Goal: Task Accomplishment & Management: Use online tool/utility

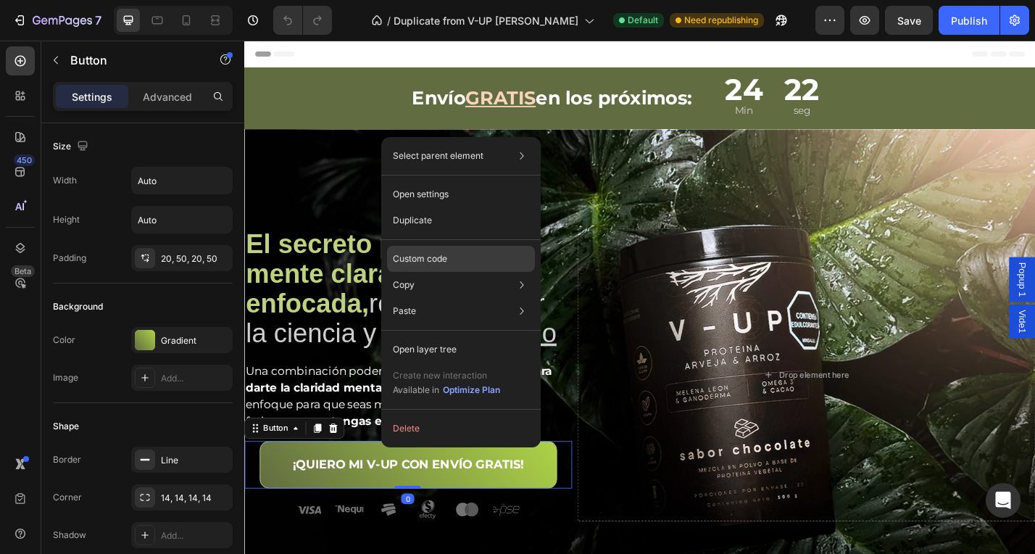
click at [471, 298] on div "Custom code" at bounding box center [461, 311] width 148 height 26
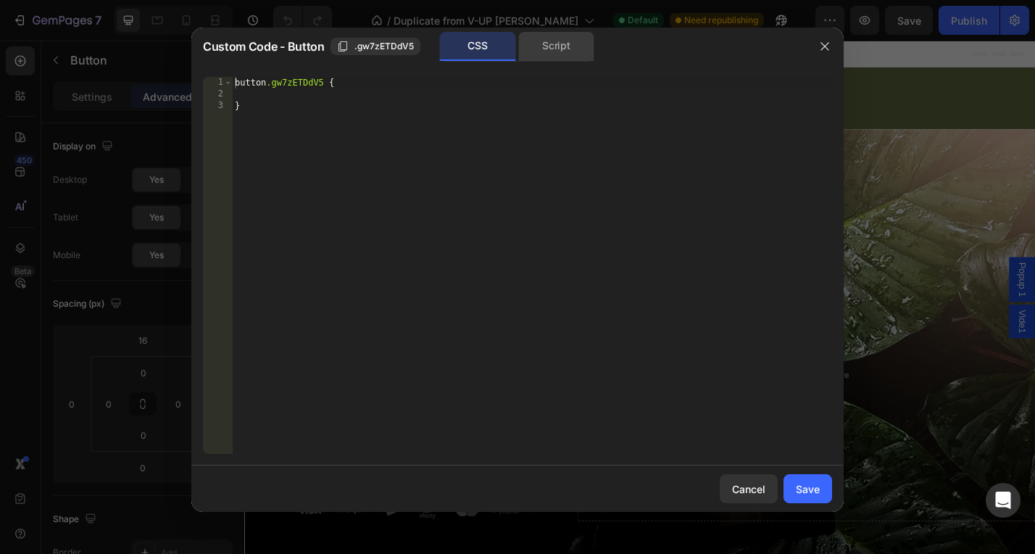
click at [561, 58] on div "Script" at bounding box center [556, 46] width 76 height 29
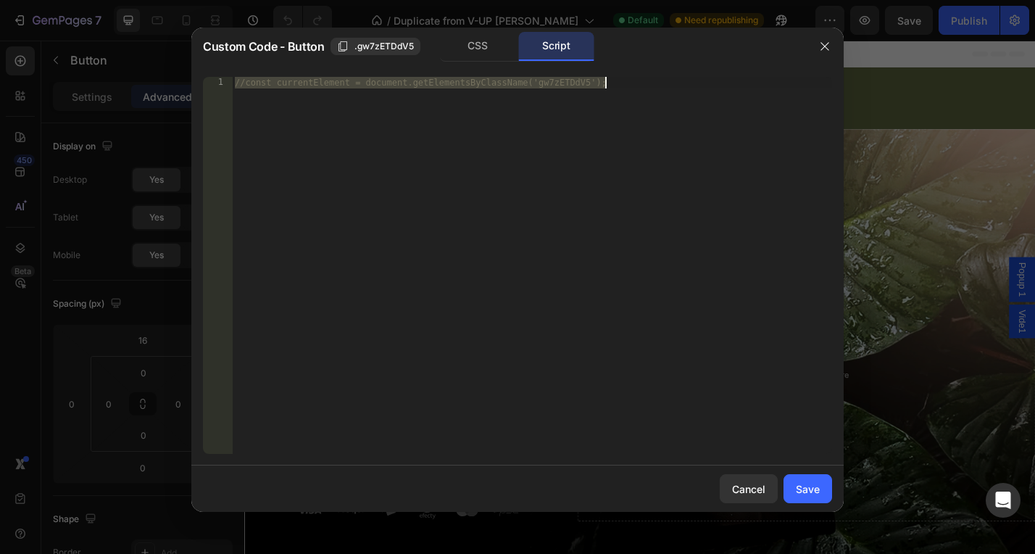
click at [344, 229] on div "//const currentElement = document.getElementsByClassName('gw7zETDdV5');" at bounding box center [532, 277] width 600 height 400
paste textarea "}"
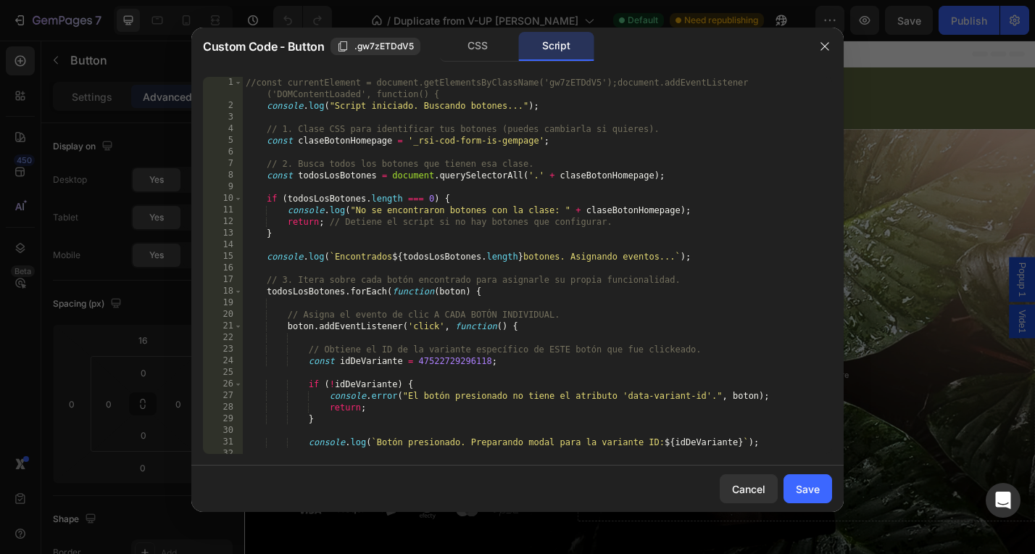
type textarea "//const currentElement = document.getElementsByClassName('gw7zETDdV5');"
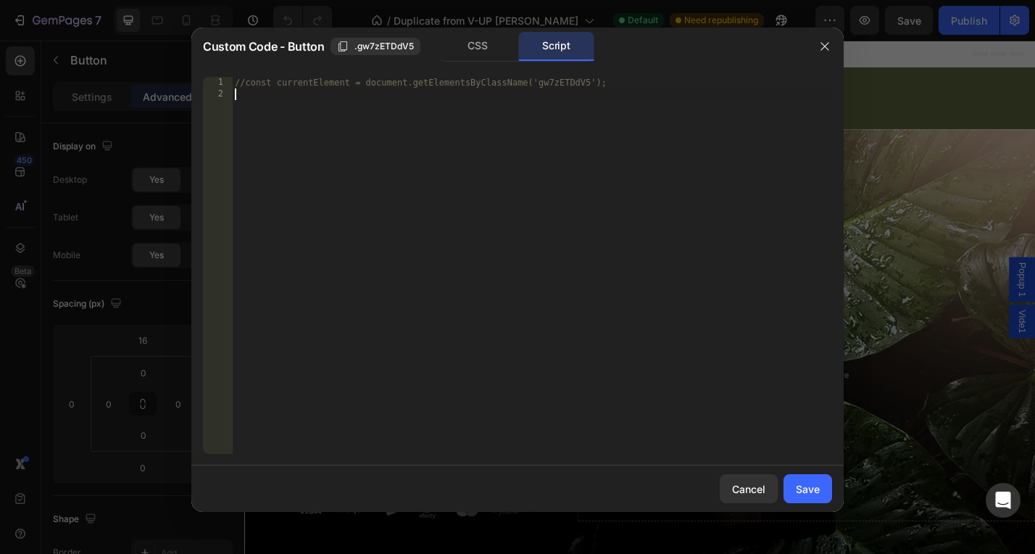
paste textarea "});"
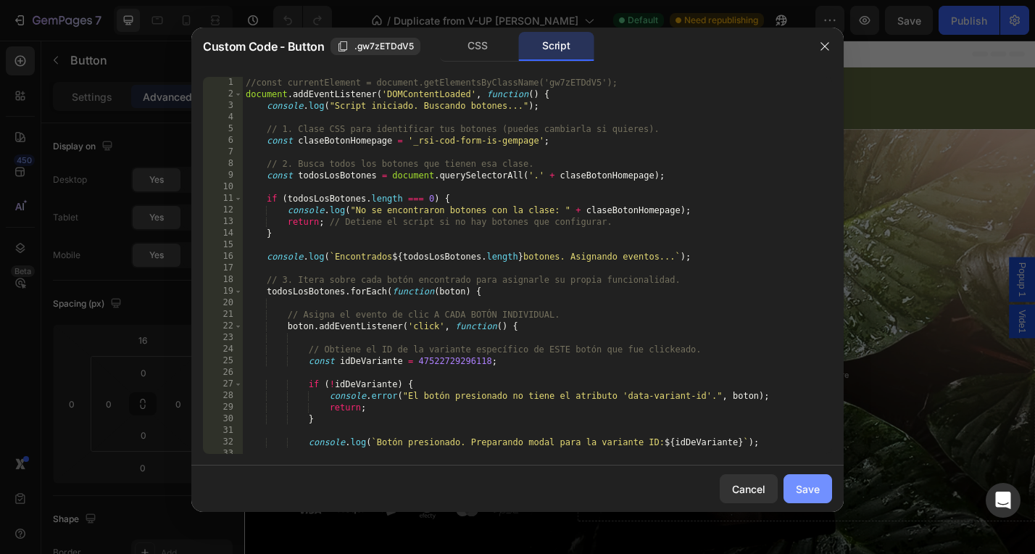
type textarea "});"
click at [807, 489] on div "Save" at bounding box center [808, 488] width 24 height 15
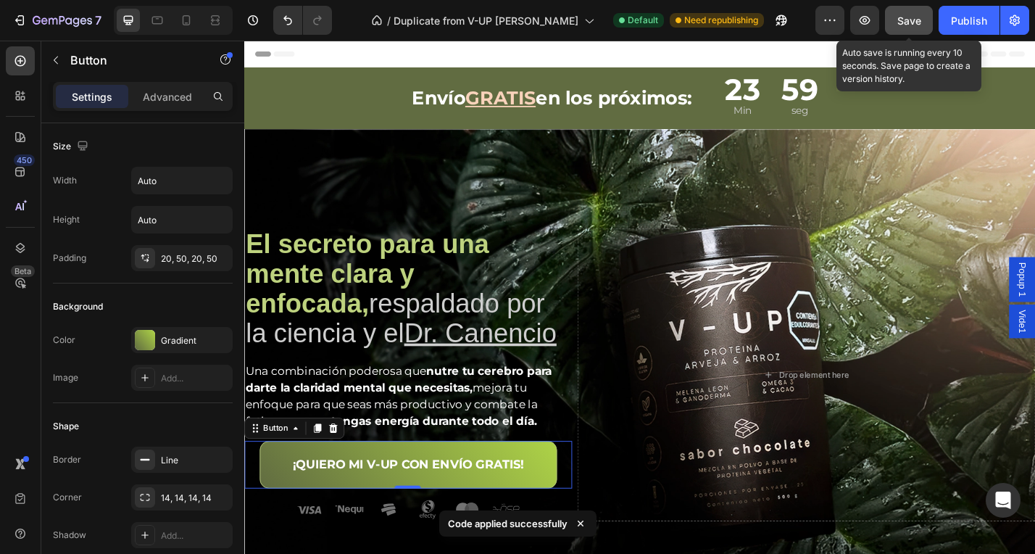
click at [906, 23] on span "Save" at bounding box center [910, 21] width 24 height 12
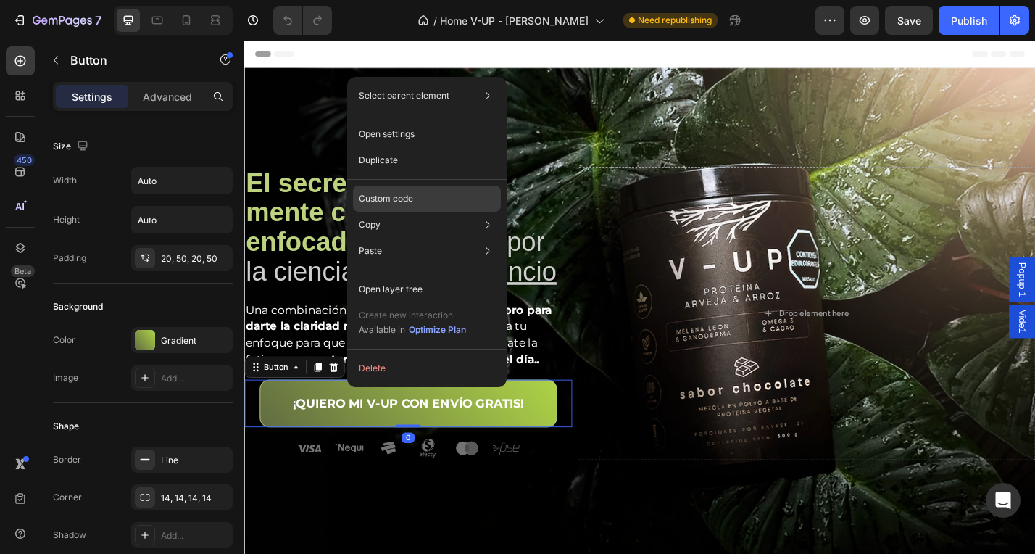
click at [436, 238] on div "Custom code" at bounding box center [427, 251] width 148 height 26
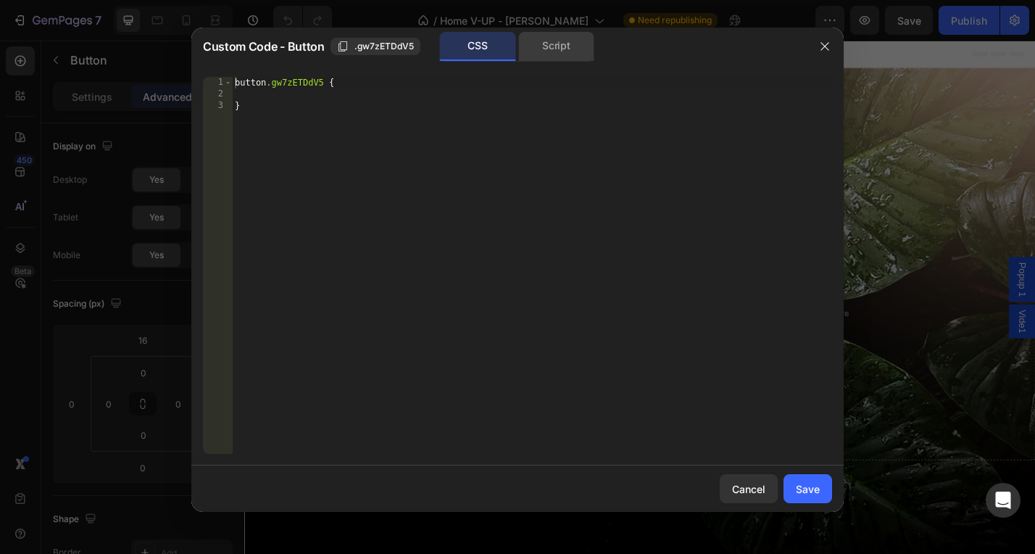
click at [562, 38] on div "Script" at bounding box center [556, 46] width 76 height 29
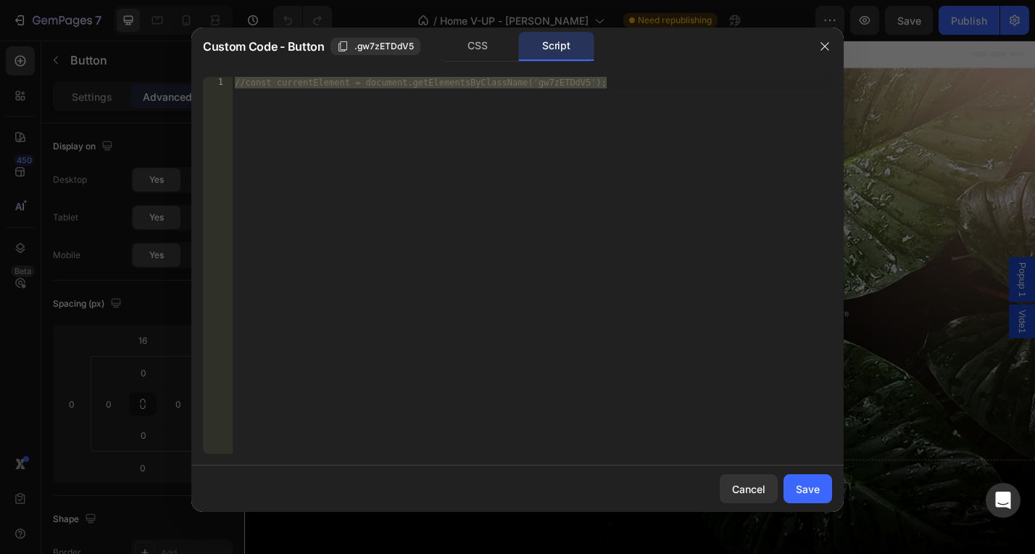
type textarea "//const currentElement = document.getElementsByClassName('gw7zETDdV5');"
click at [405, 157] on div "//const currentElement = document.getElementsByClassName('gw7zETDdV5');" at bounding box center [532, 277] width 600 height 400
paste textarea "});"
type textarea "});"
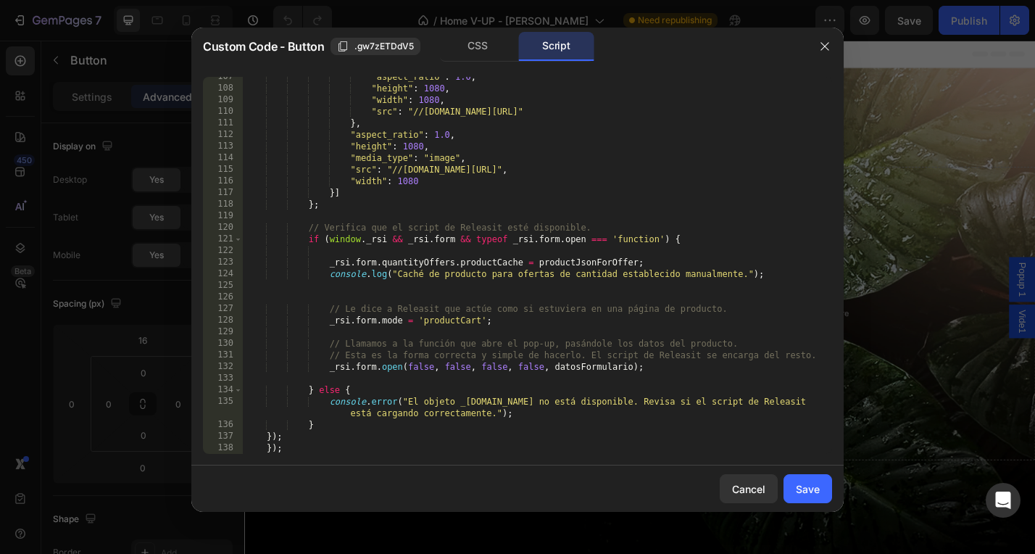
scroll to position [1247, 0]
click at [806, 488] on div "Save" at bounding box center [808, 488] width 24 height 15
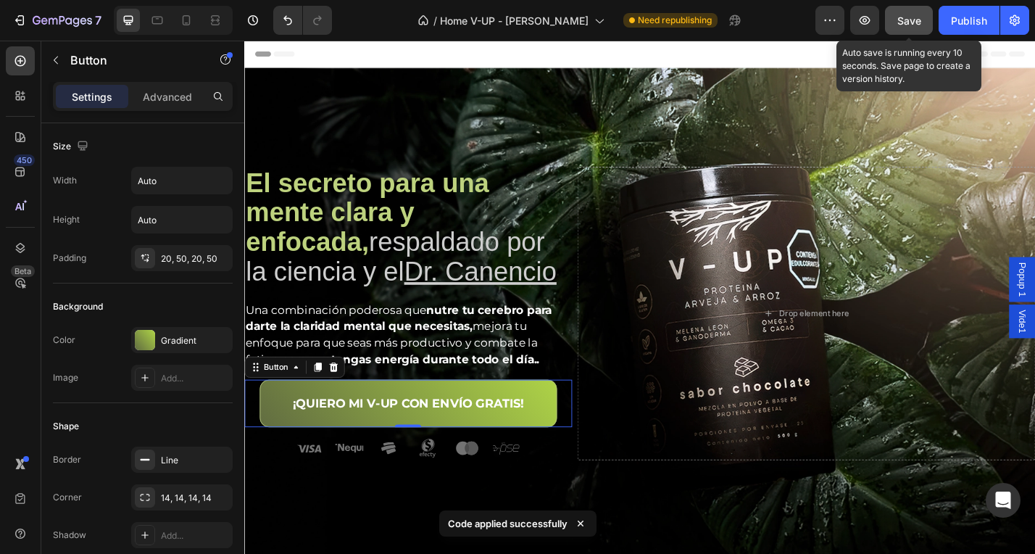
click at [913, 20] on span "Save" at bounding box center [910, 21] width 24 height 12
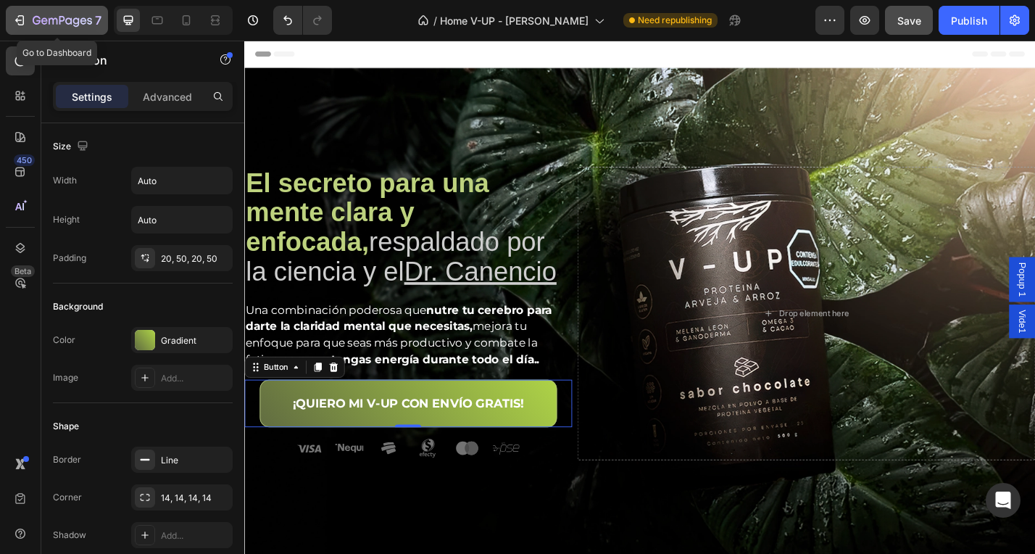
click at [88, 13] on div "7" at bounding box center [67, 20] width 69 height 17
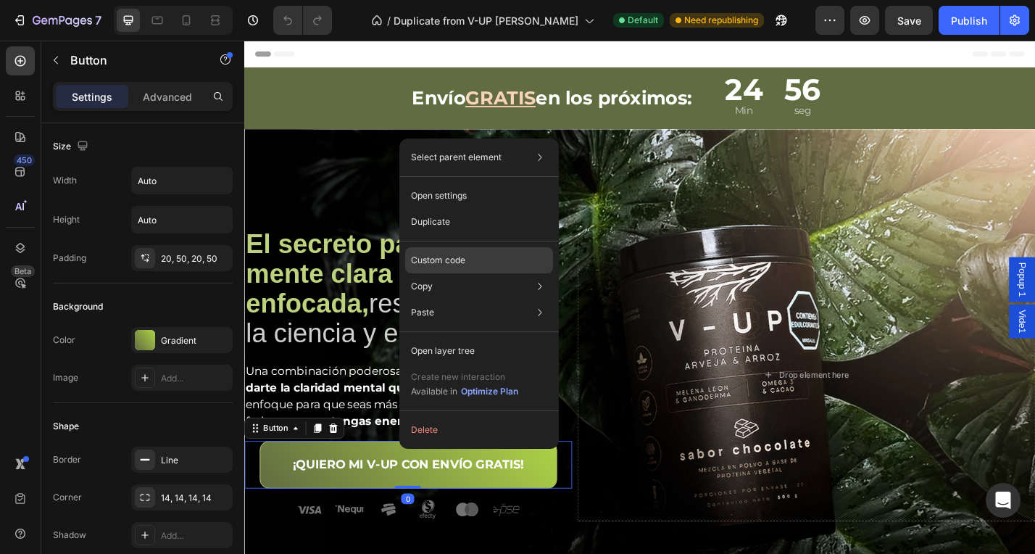
click at [489, 299] on div "Custom code" at bounding box center [479, 312] width 148 height 26
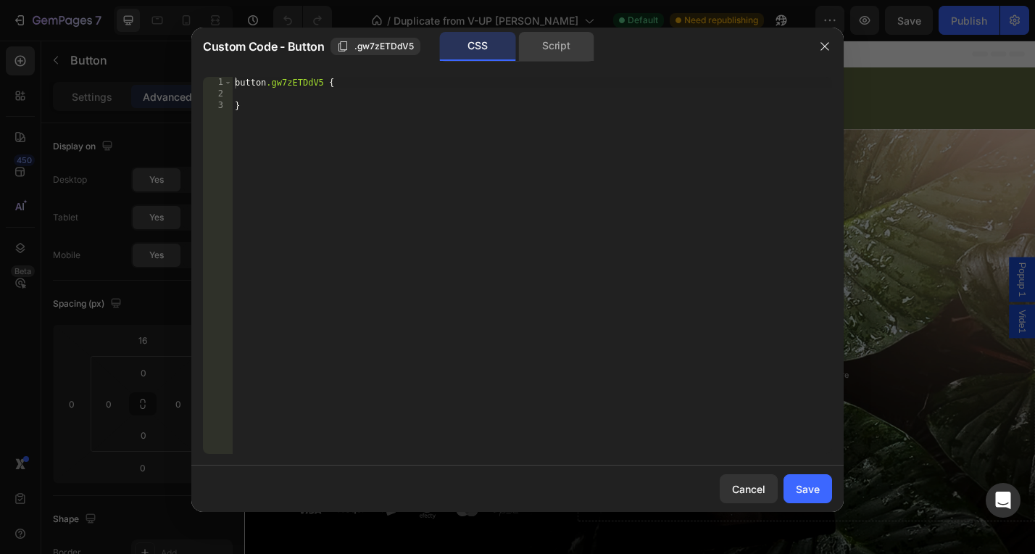
click at [562, 36] on div "Script" at bounding box center [556, 46] width 76 height 29
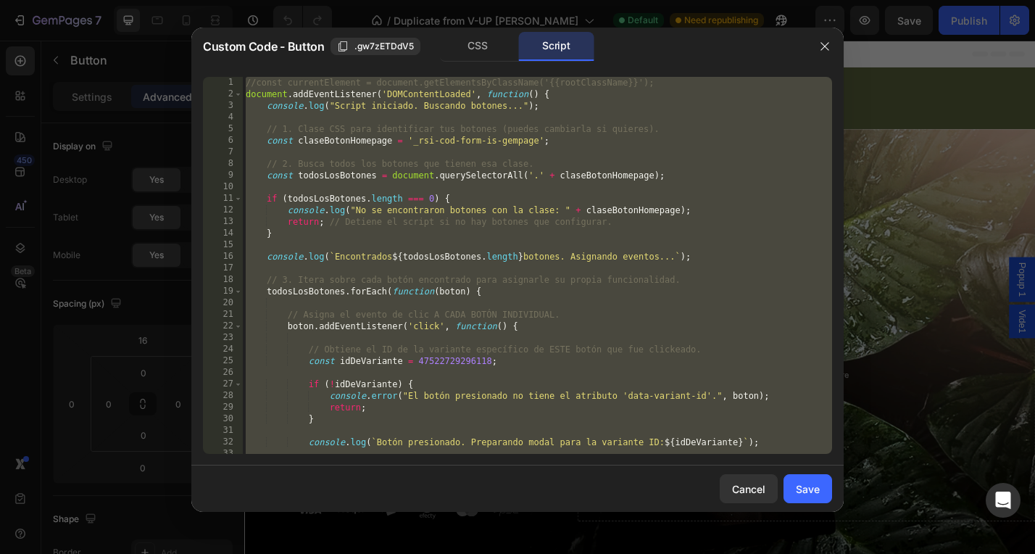
type textarea "}); });"
click at [735, 113] on div "//const currentElement = document.getElementsByClassName('{{rootClassName}}'); …" at bounding box center [538, 277] width 590 height 400
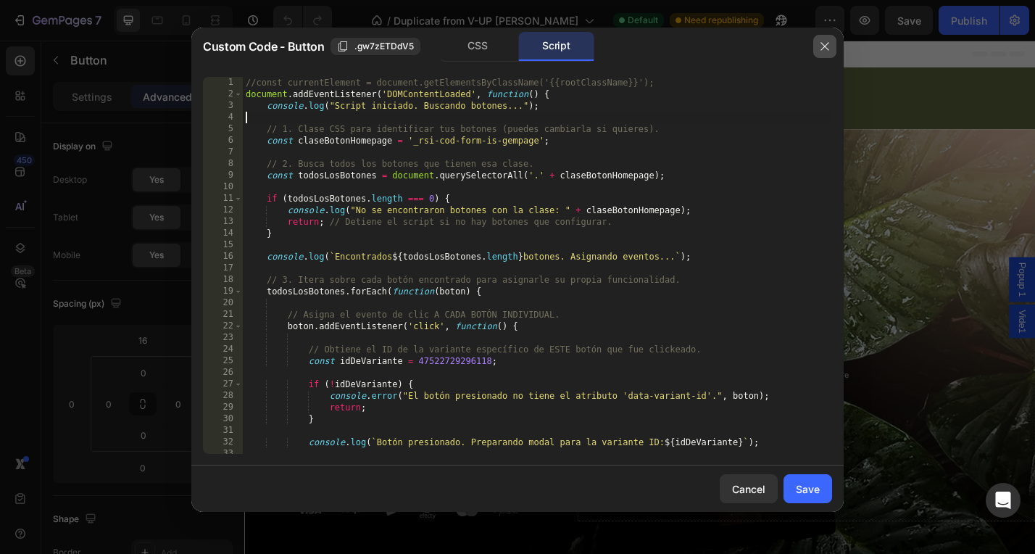
click at [826, 47] on icon "button" at bounding box center [825, 46] width 8 height 8
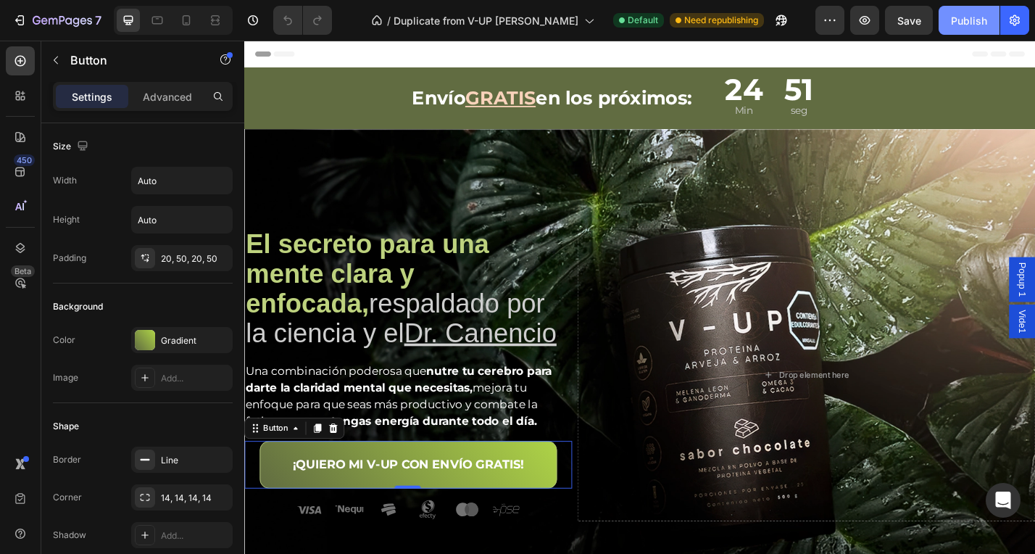
click at [975, 14] on div "Publish" at bounding box center [969, 20] width 36 height 15
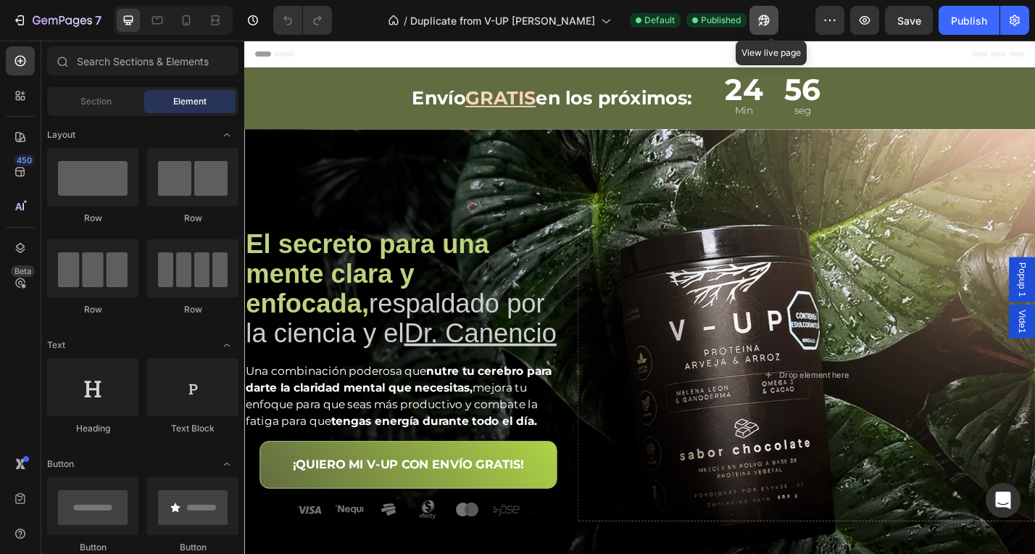
click at [769, 20] on icon "button" at bounding box center [764, 20] width 15 height 15
click at [434, 54] on div "Header" at bounding box center [679, 55] width 847 height 29
click at [267, 55] on div "Header" at bounding box center [280, 54] width 54 height 17
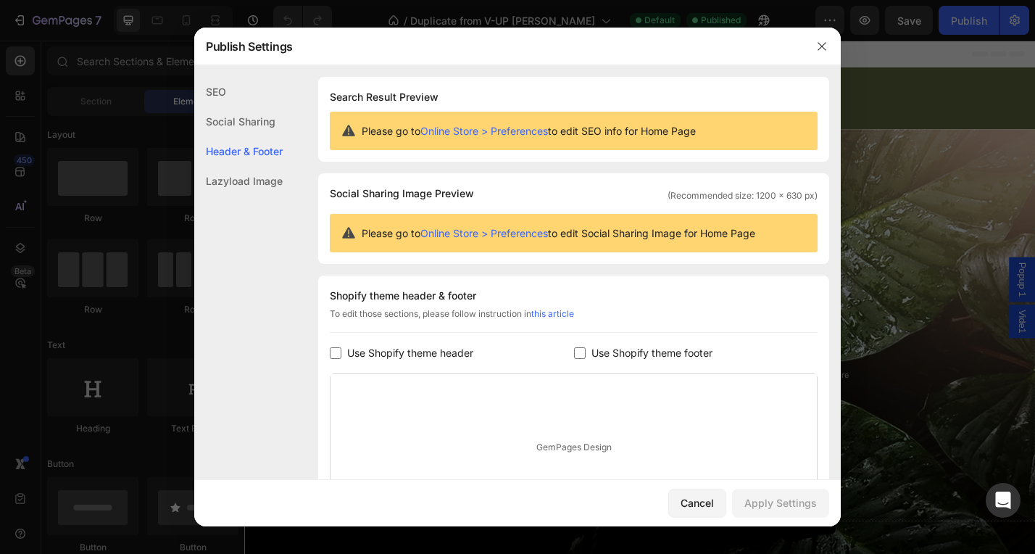
scroll to position [160, 0]
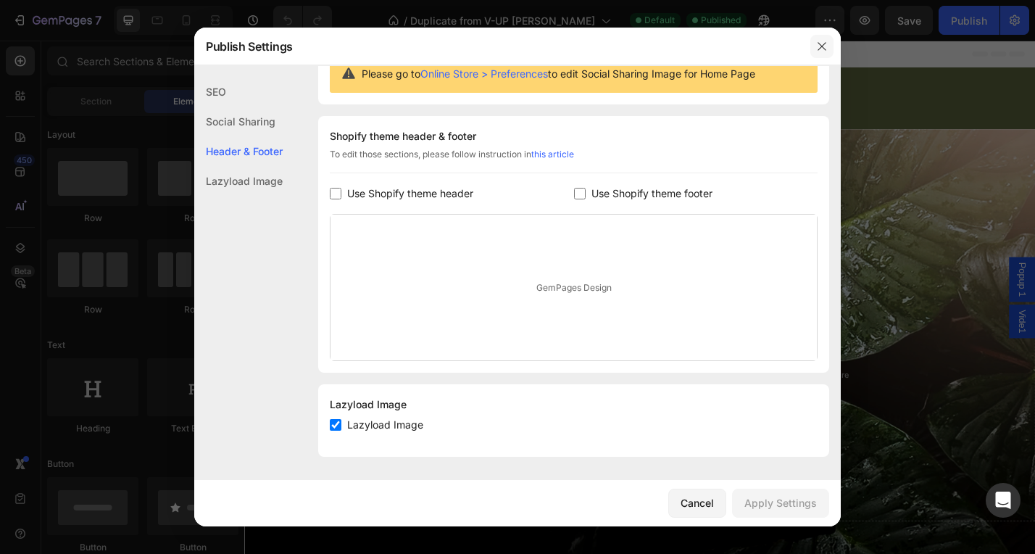
click at [822, 41] on icon "button" at bounding box center [822, 47] width 12 height 12
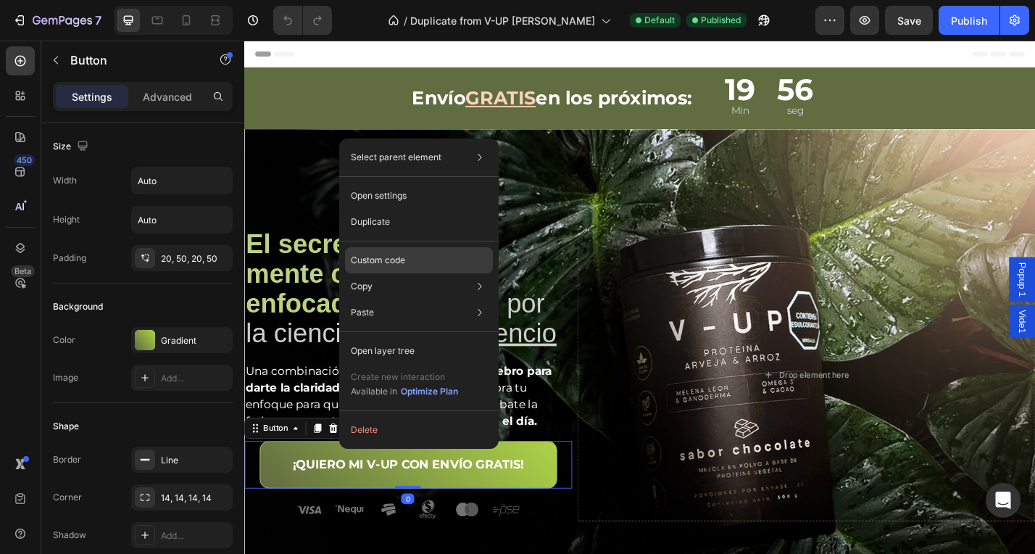
click at [415, 299] on div "Custom code" at bounding box center [419, 312] width 148 height 26
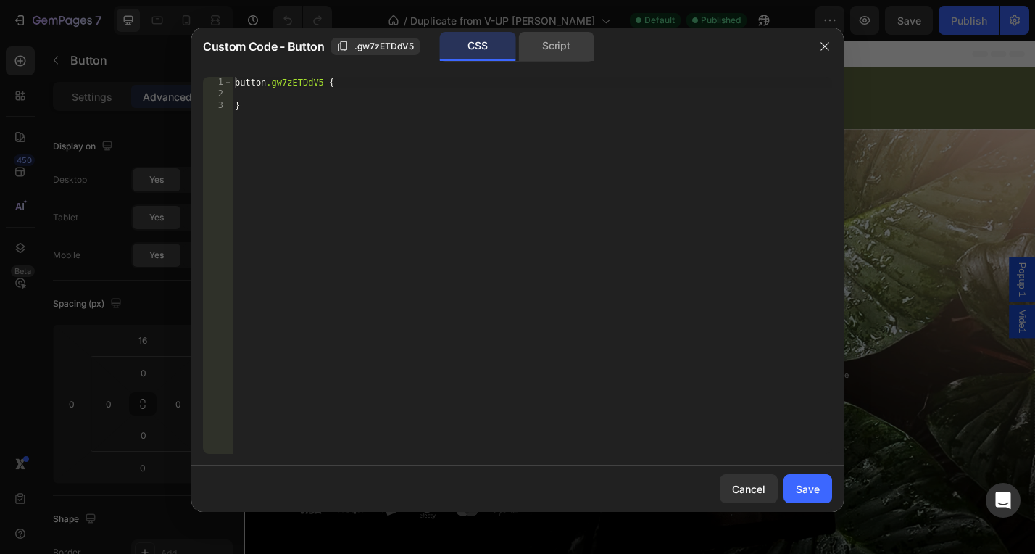
click at [545, 44] on div "Script" at bounding box center [556, 46] width 76 height 29
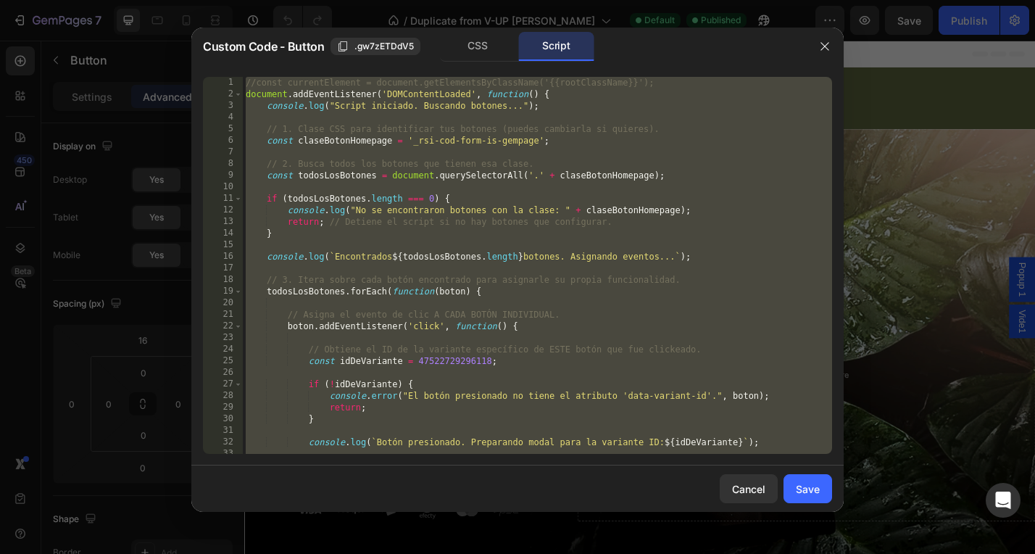
click at [434, 208] on div "//const currentElement = document.getElementsByClassName('{{rootClassName}}'); …" at bounding box center [538, 277] width 590 height 400
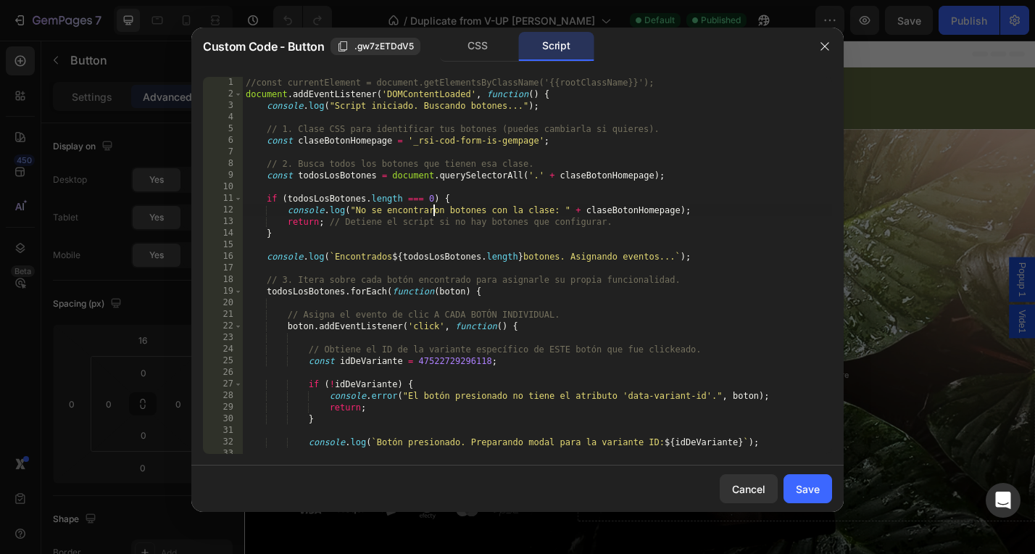
type textarea "}); });"
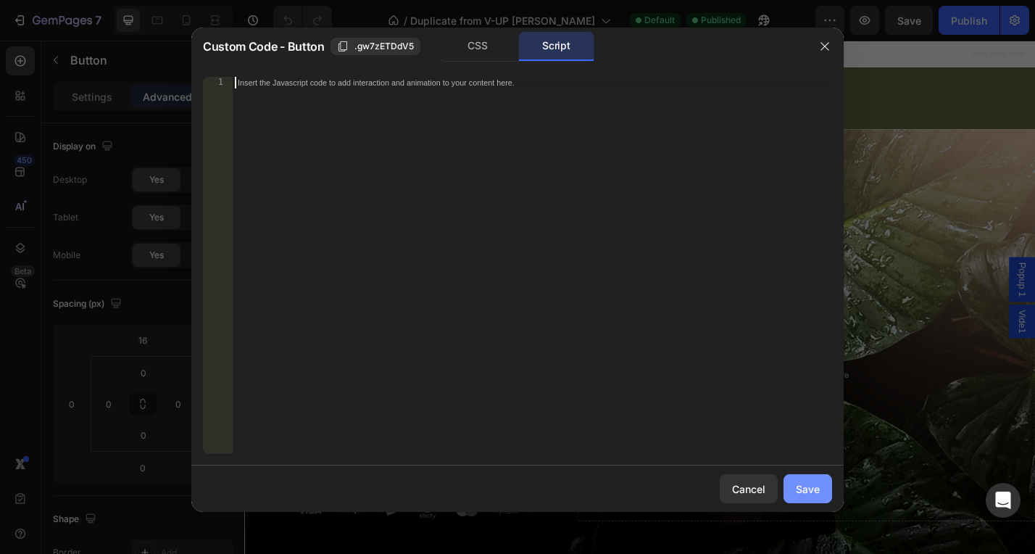
click at [801, 495] on div "Save" at bounding box center [808, 488] width 24 height 15
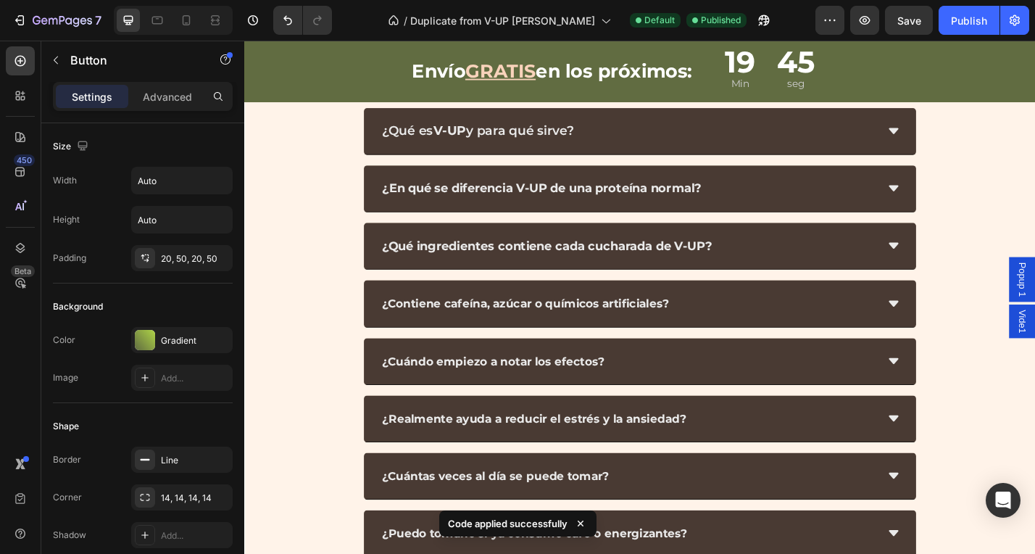
scroll to position [9634, 0]
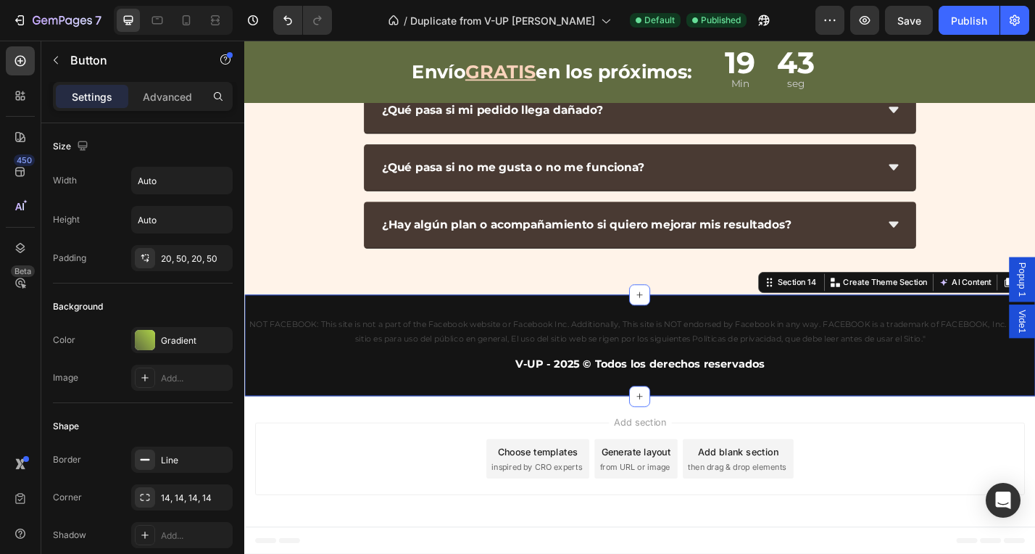
click at [318, 329] on div "NOT FACEBOOK: This site is not a part of the Facebook website or Facebook Inc. …" at bounding box center [679, 376] width 870 height 112
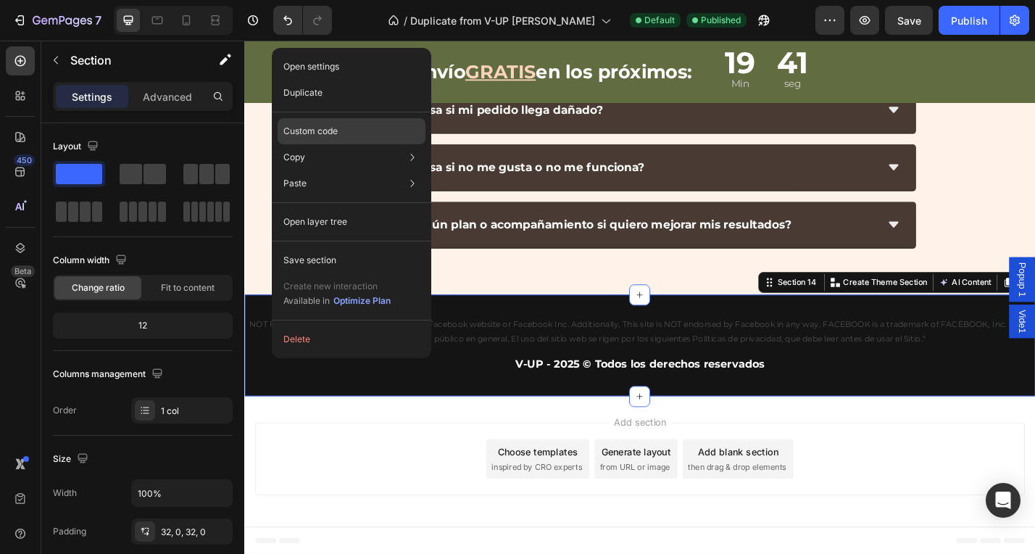
click at [347, 170] on div "Custom code" at bounding box center [352, 183] width 148 height 26
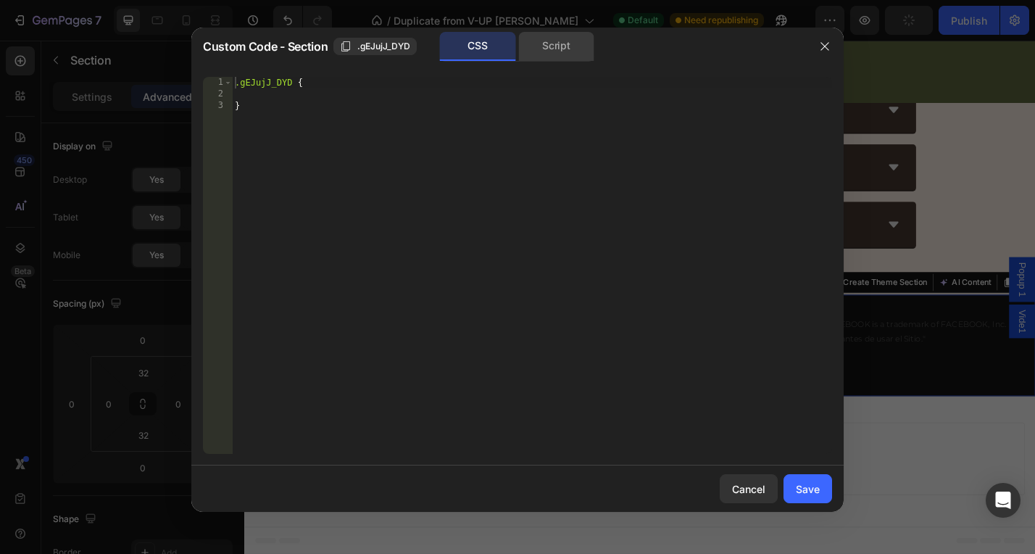
click at [559, 56] on div "Script" at bounding box center [556, 46] width 76 height 29
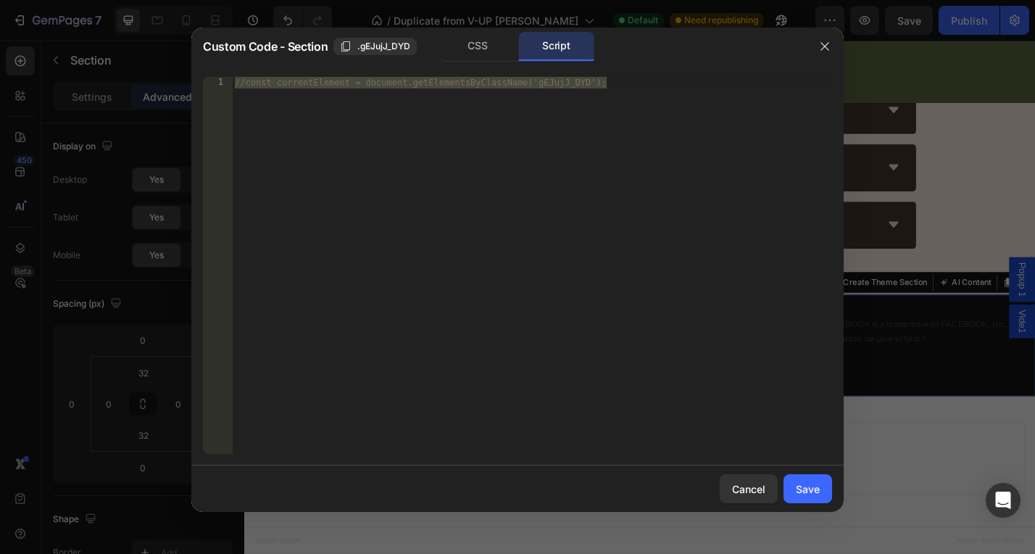
click at [460, 147] on div "//const currentElement = document.getElementsByClassName('gEJujJ_DYD');" at bounding box center [532, 277] width 600 height 400
type textarea "//const currentElement = document.getElementsByClassName('gEJujJ_DYD');"
paste textarea "});"
type textarea "});"
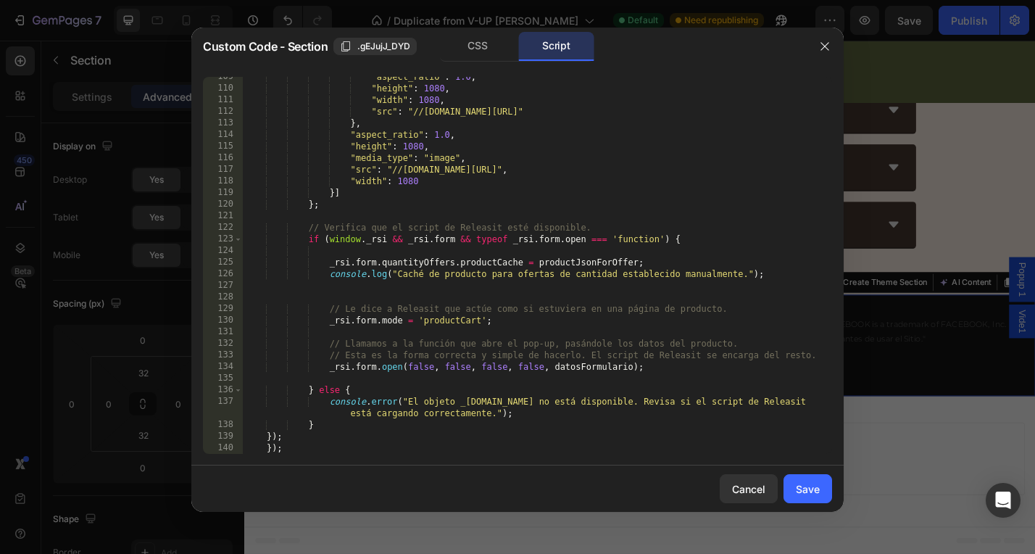
scroll to position [1270, 0]
click at [811, 497] on button "Save" at bounding box center [808, 488] width 49 height 29
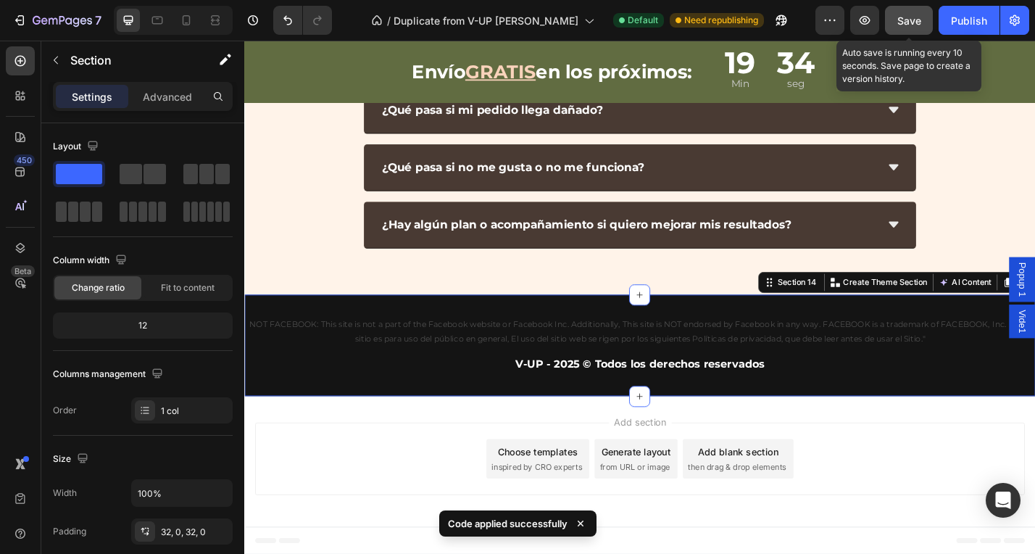
click at [918, 20] on span "Save" at bounding box center [910, 21] width 24 height 12
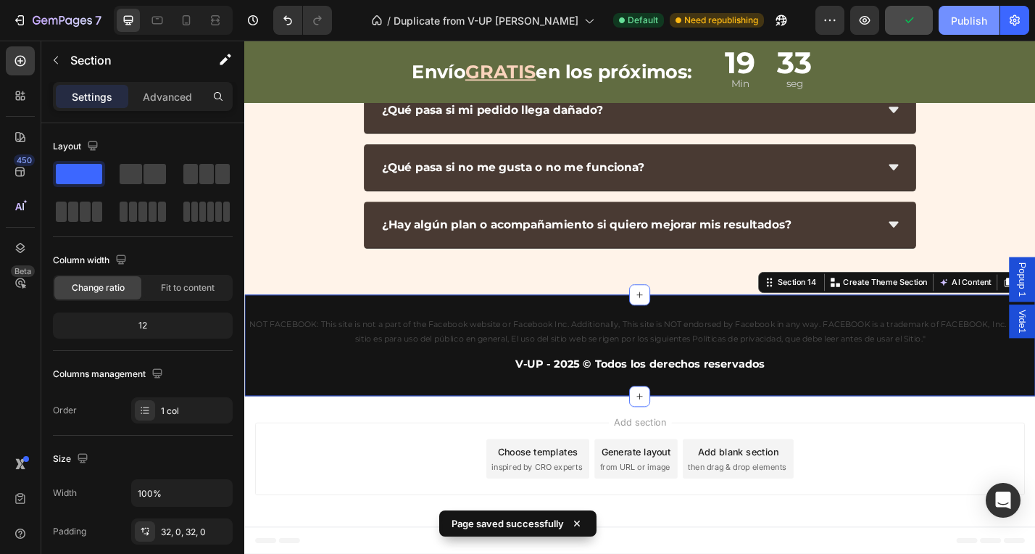
click at [980, 20] on div "Publish" at bounding box center [969, 20] width 36 height 15
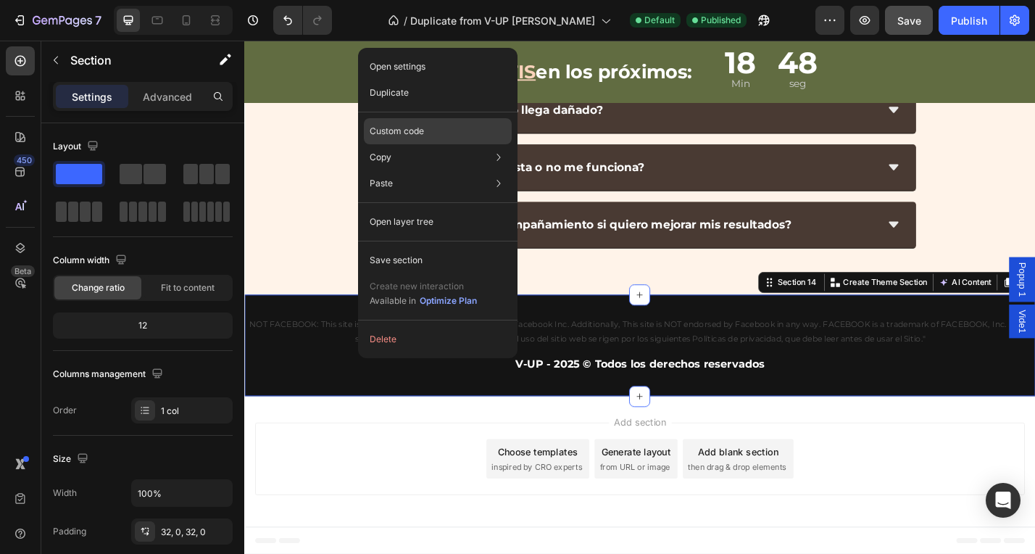
click at [452, 170] on div "Custom code" at bounding box center [438, 183] width 148 height 26
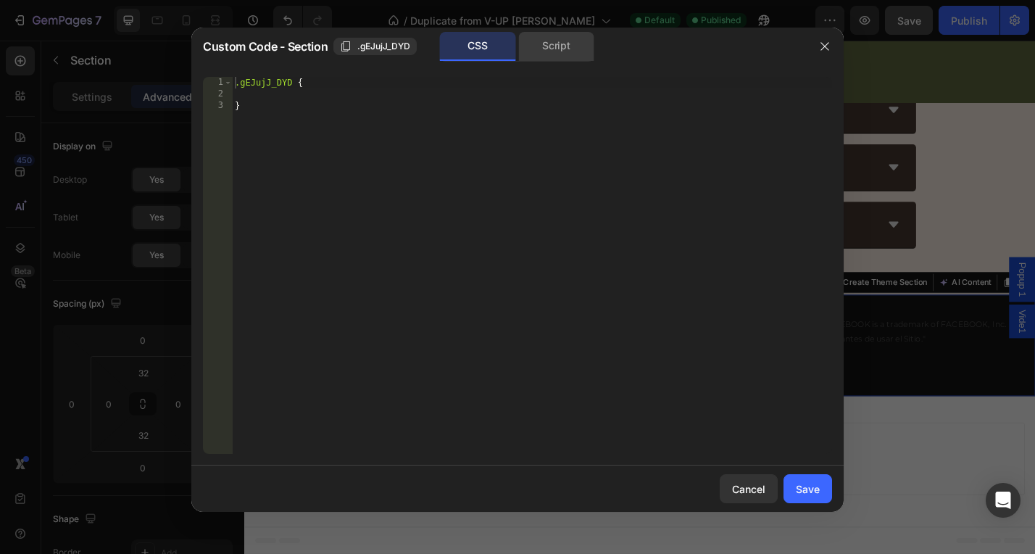
click at [562, 49] on div "Script" at bounding box center [556, 46] width 76 height 29
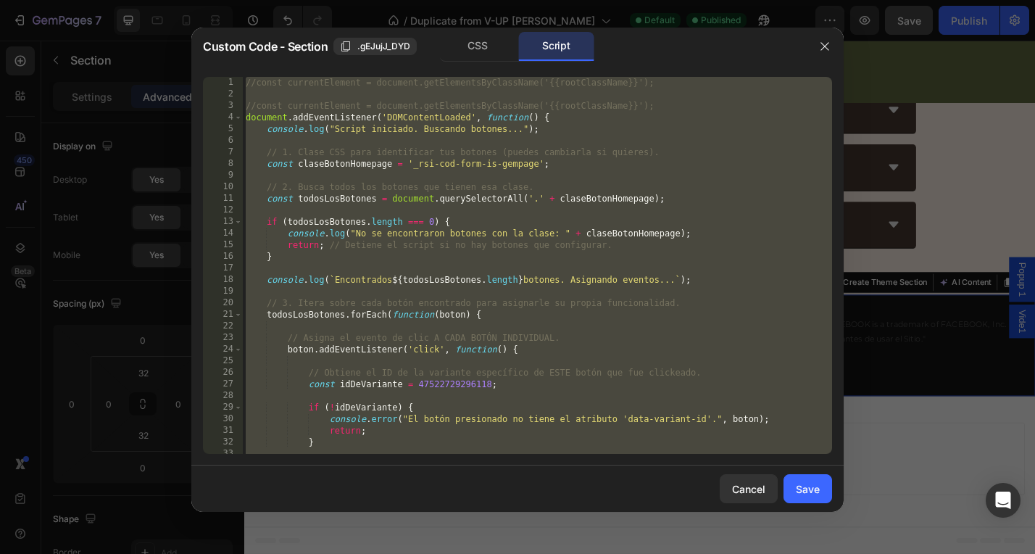
click at [475, 168] on div "//const currentElement = document.getElementsByClassName('{{rootClassName}}'); …" at bounding box center [538, 277] width 590 height 400
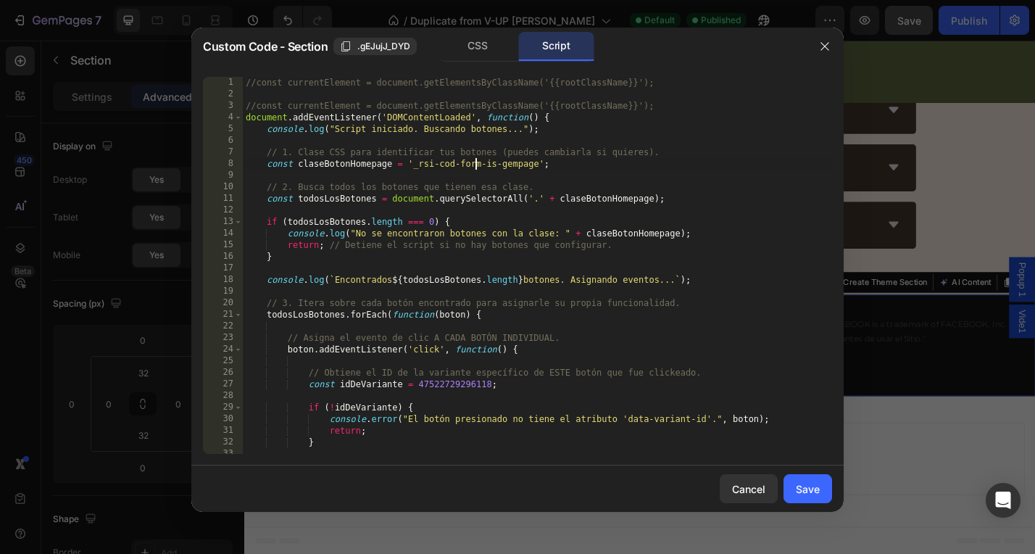
type textarea "}); });"
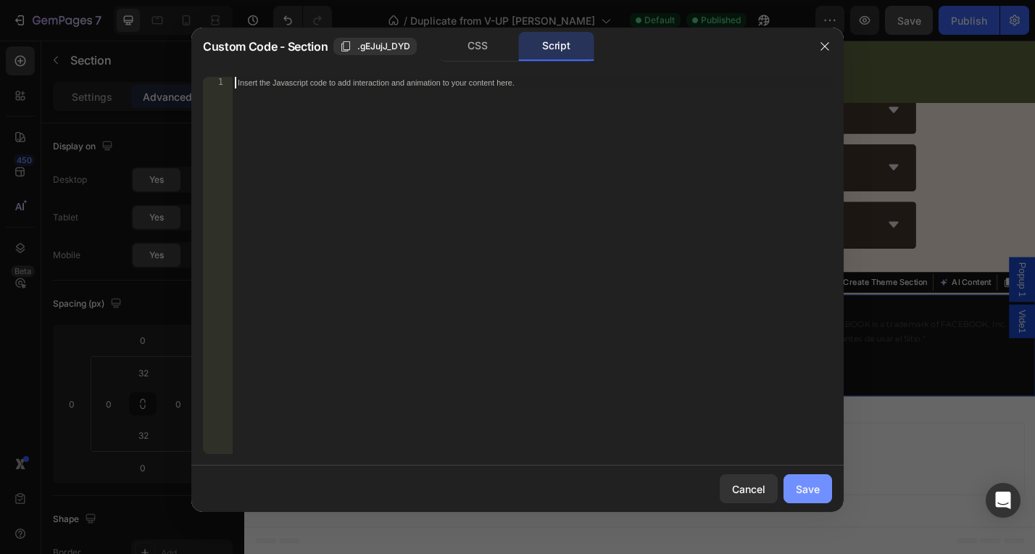
click at [811, 489] on div "Save" at bounding box center [808, 488] width 24 height 15
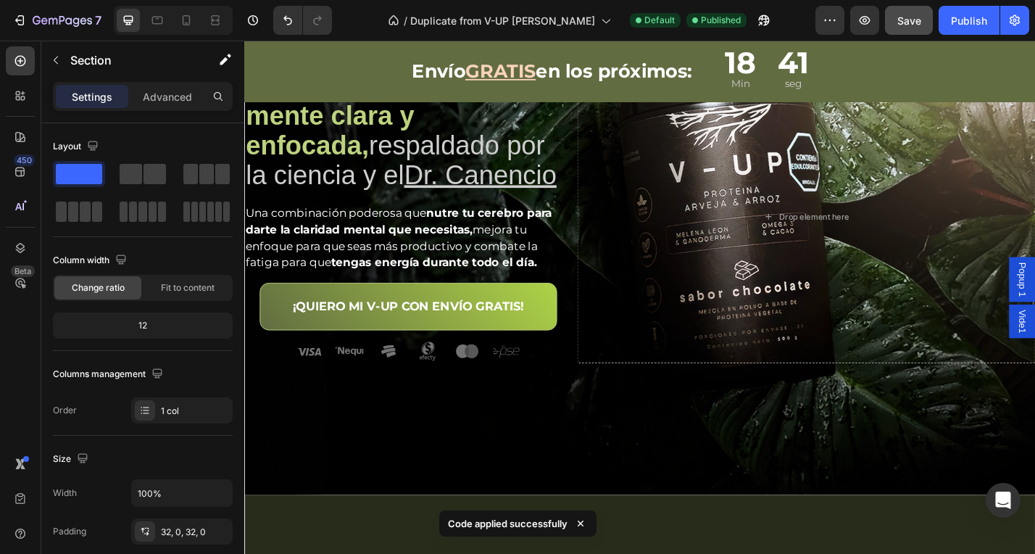
scroll to position [0, 0]
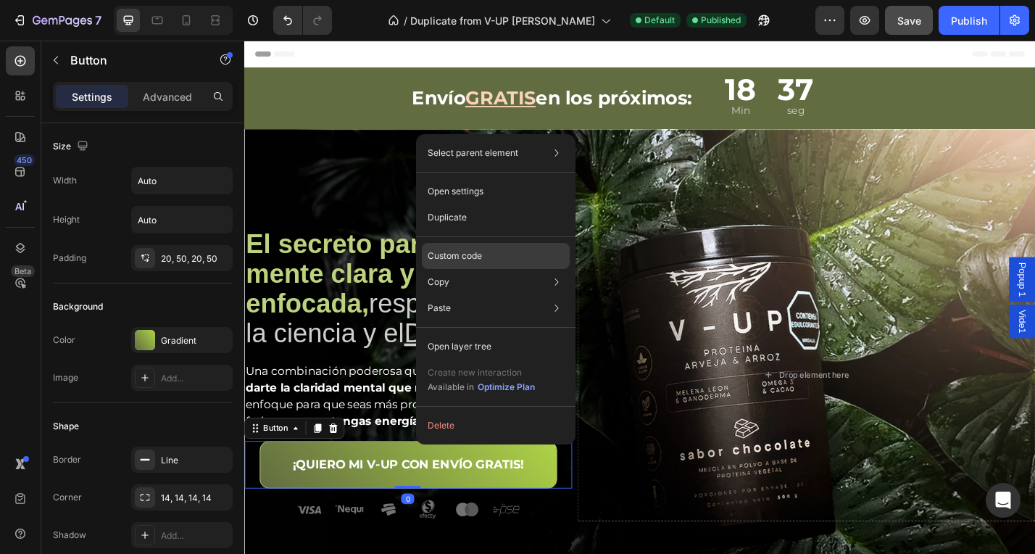
click at [473, 253] on p "Custom code" at bounding box center [455, 255] width 54 height 13
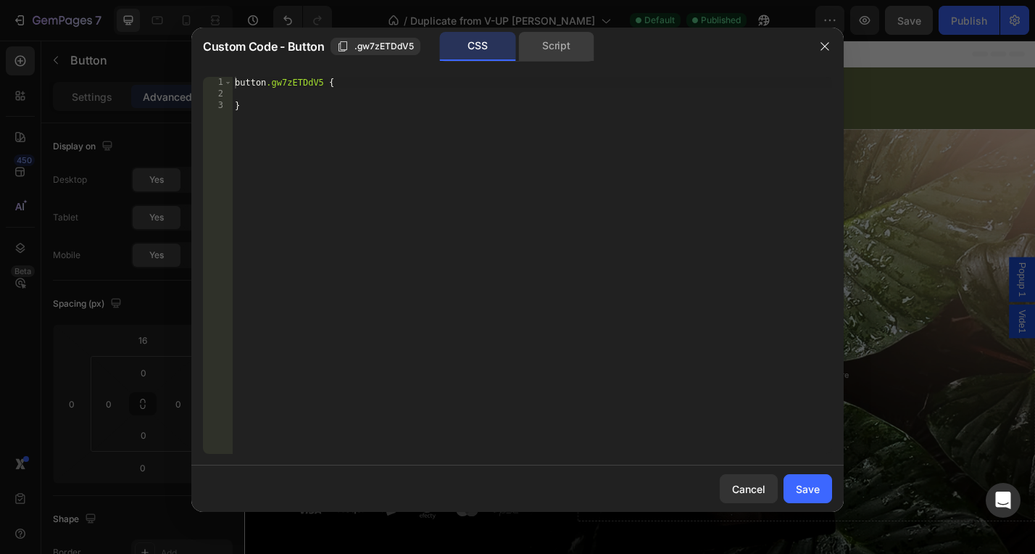
click at [553, 44] on div "Script" at bounding box center [556, 46] width 76 height 29
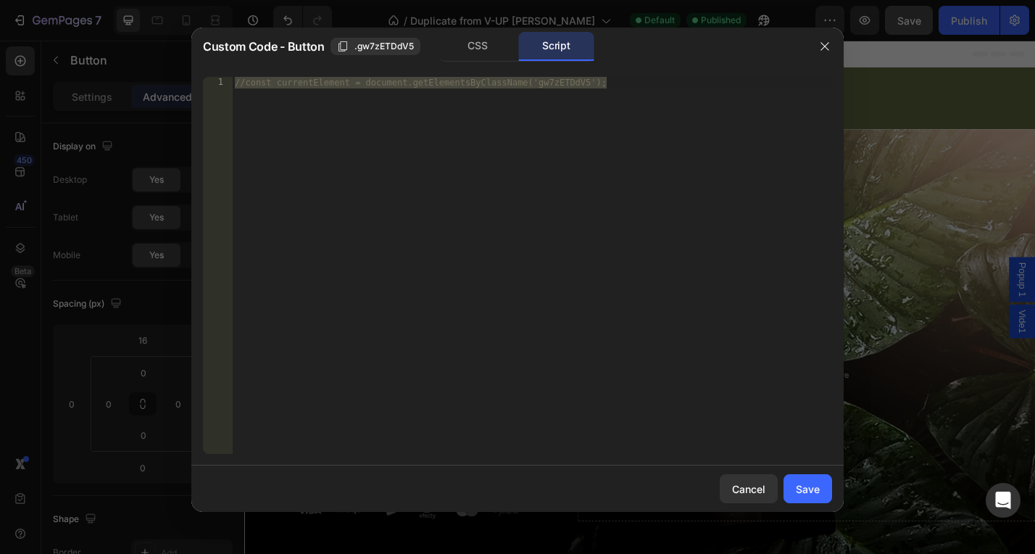
click at [500, 155] on div "//const currentElement = document.getElementsByClassName('gw7zETDdV5');" at bounding box center [532, 277] width 600 height 400
type textarea "//const currentElement = document.getElementsByClassName('gw7zETDdV5');"
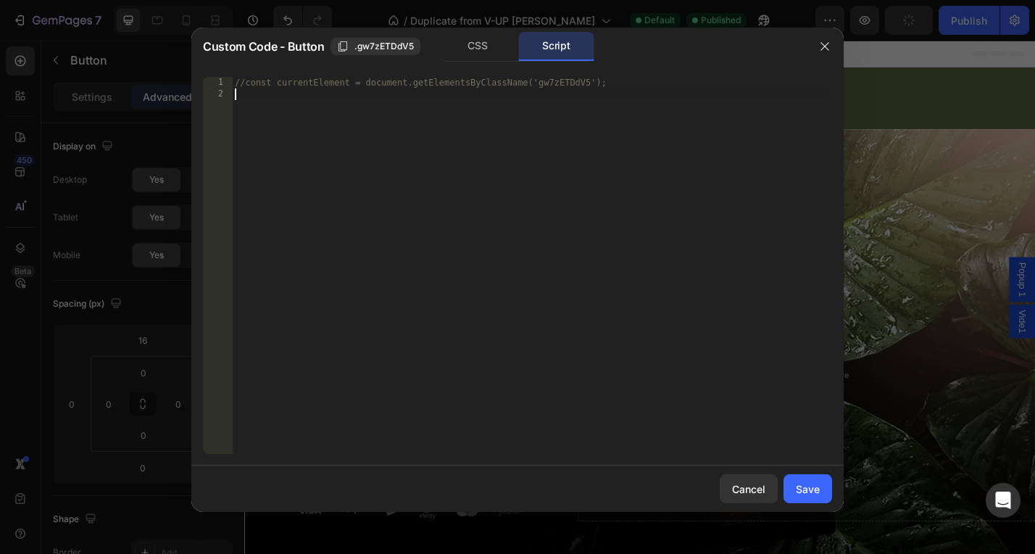
paste textarea "});"
type textarea "});"
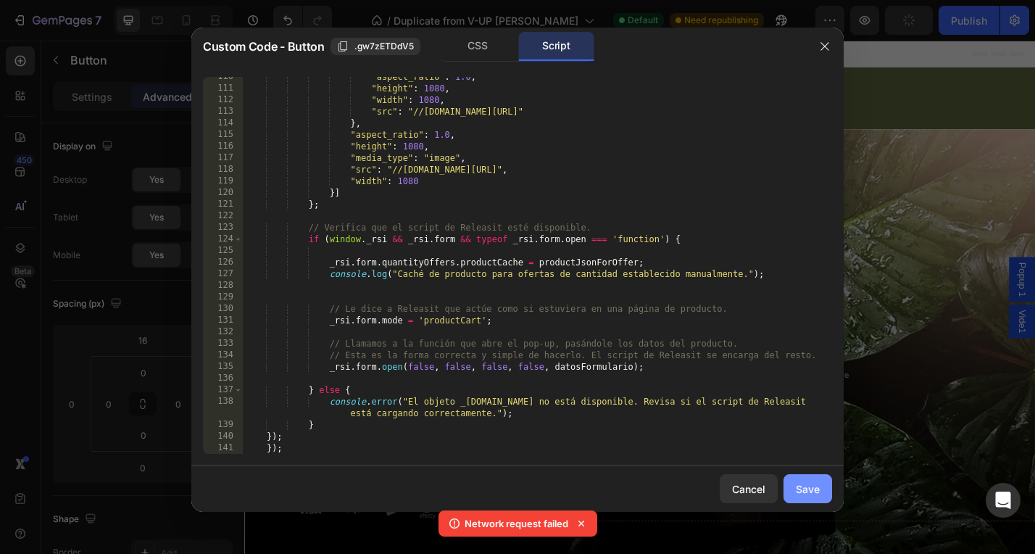
click at [803, 487] on div "Save" at bounding box center [808, 488] width 24 height 15
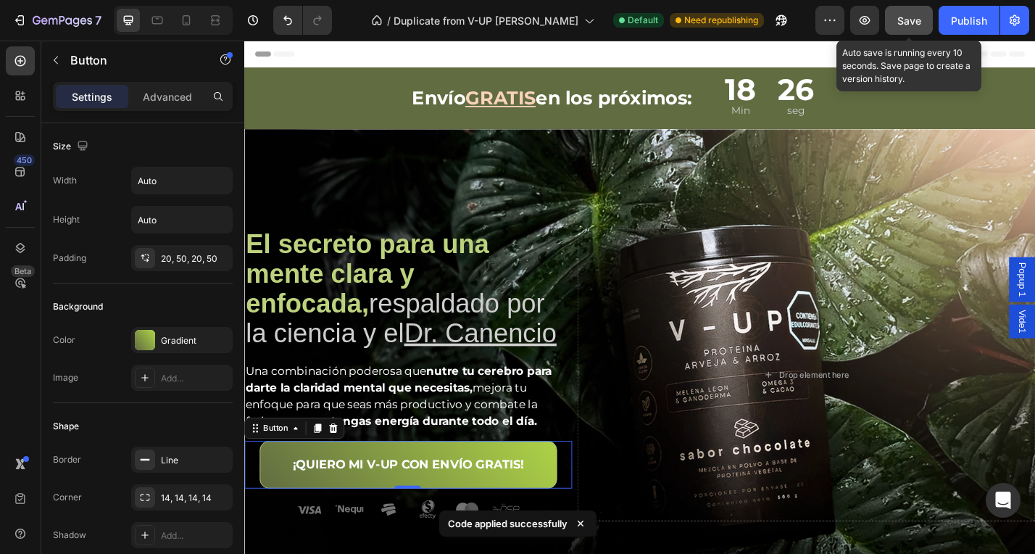
click at [907, 15] on span "Save" at bounding box center [910, 21] width 24 height 12
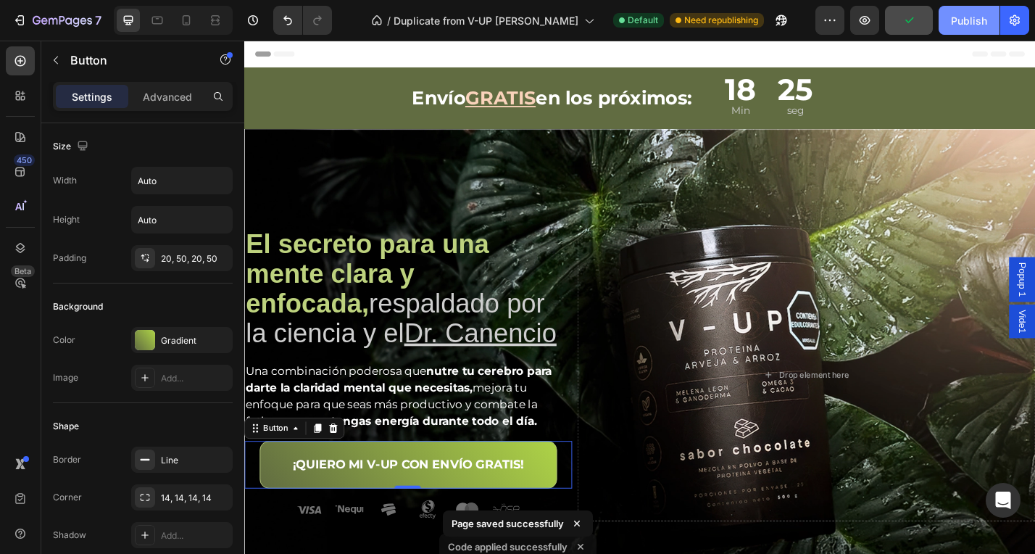
click at [964, 16] on div "Publish" at bounding box center [969, 20] width 36 height 15
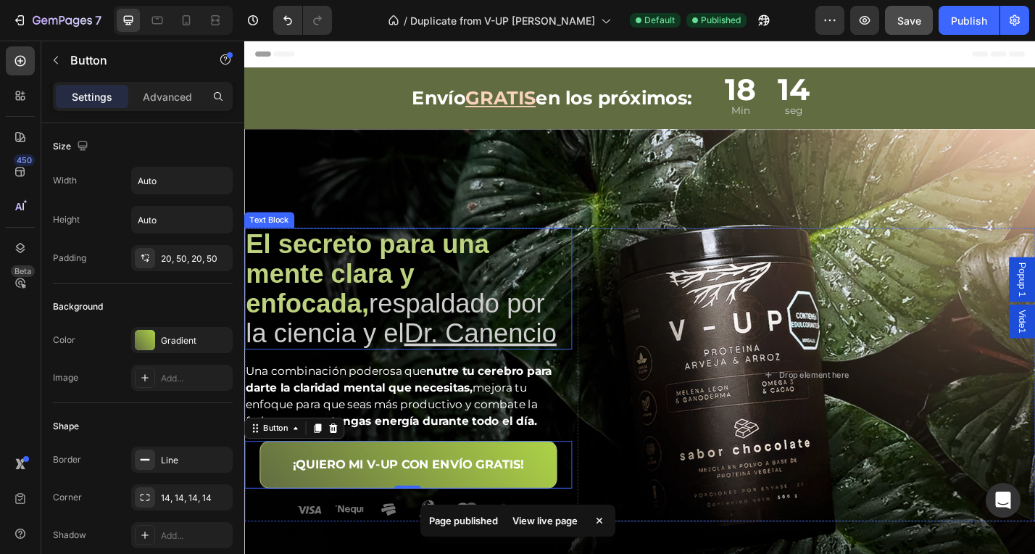
click at [379, 253] on strong "El secreto para una mente clara y enfocada," at bounding box center [380, 296] width 268 height 97
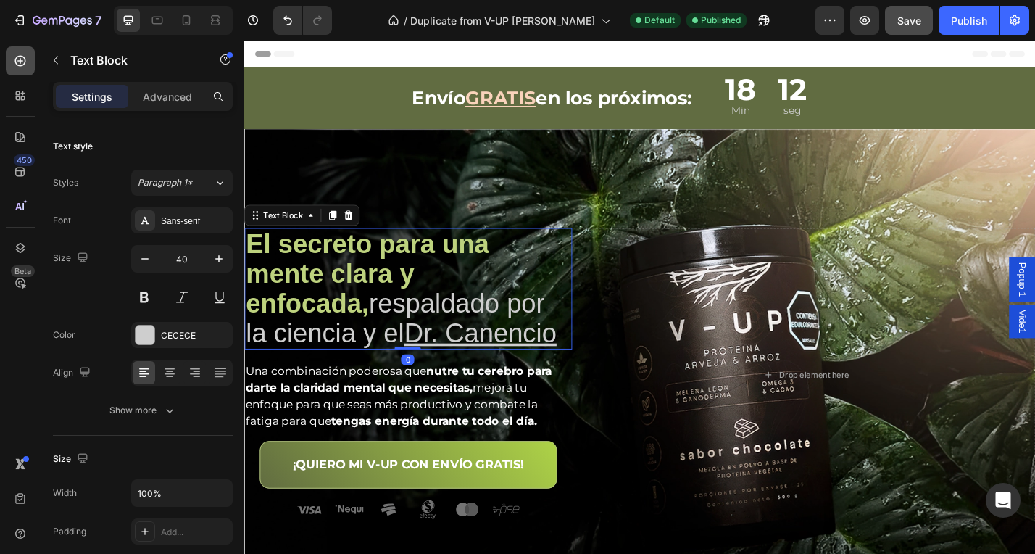
click at [27, 63] on icon at bounding box center [20, 61] width 15 height 15
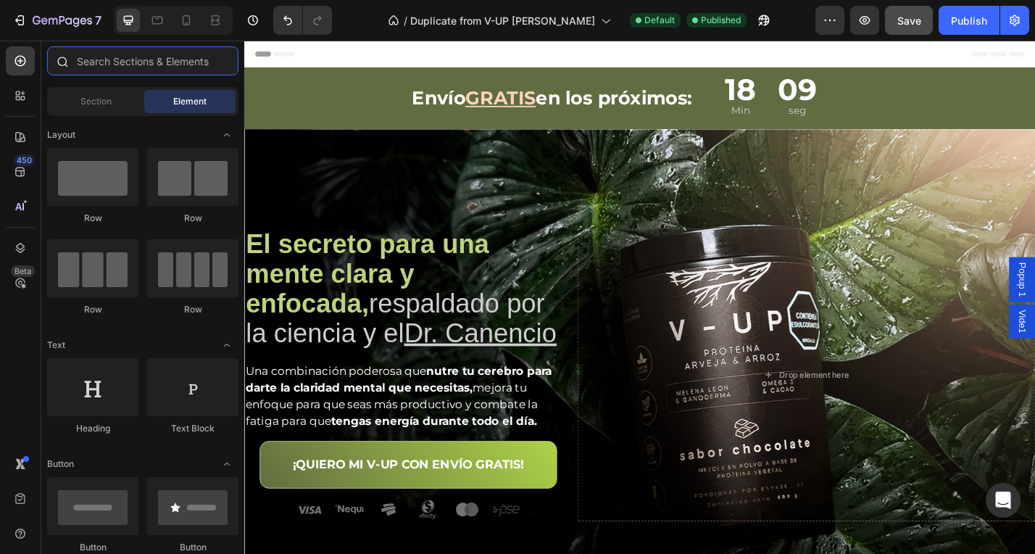
click at [83, 59] on input "text" at bounding box center [142, 60] width 191 height 29
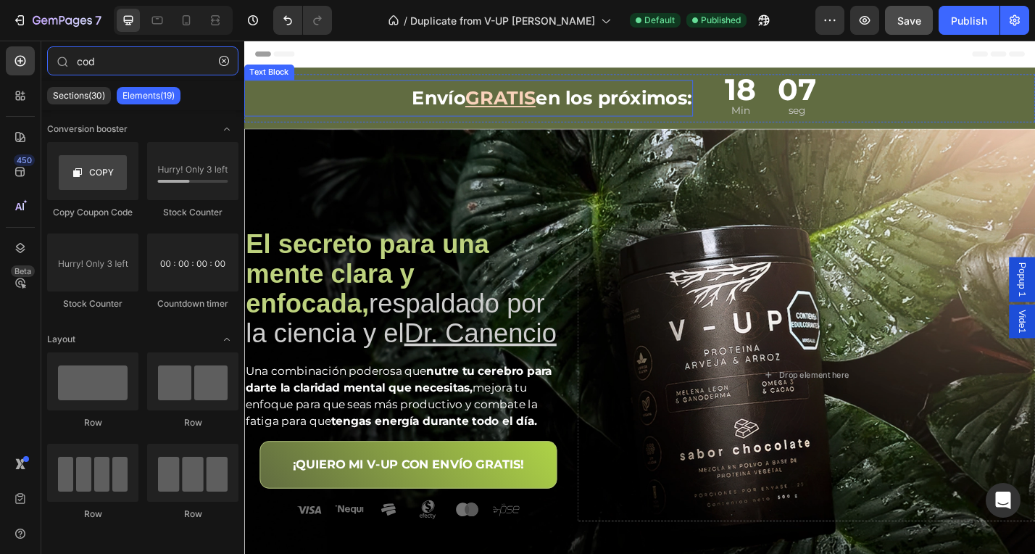
type input "code"
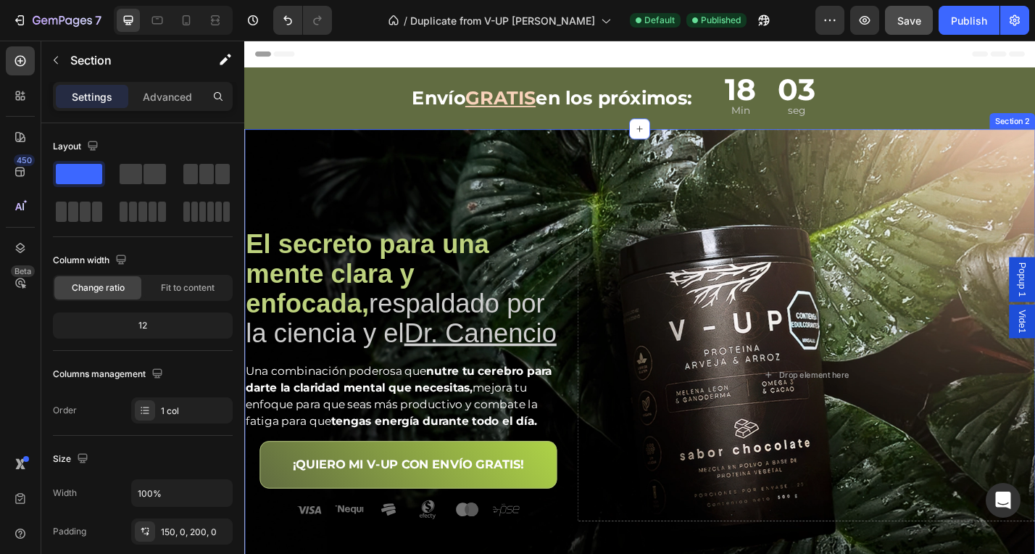
click at [504, 207] on div "El secreto para una mente clara y enfocada, respaldado por la ciencia y el [PER…" at bounding box center [679, 426] width 870 height 576
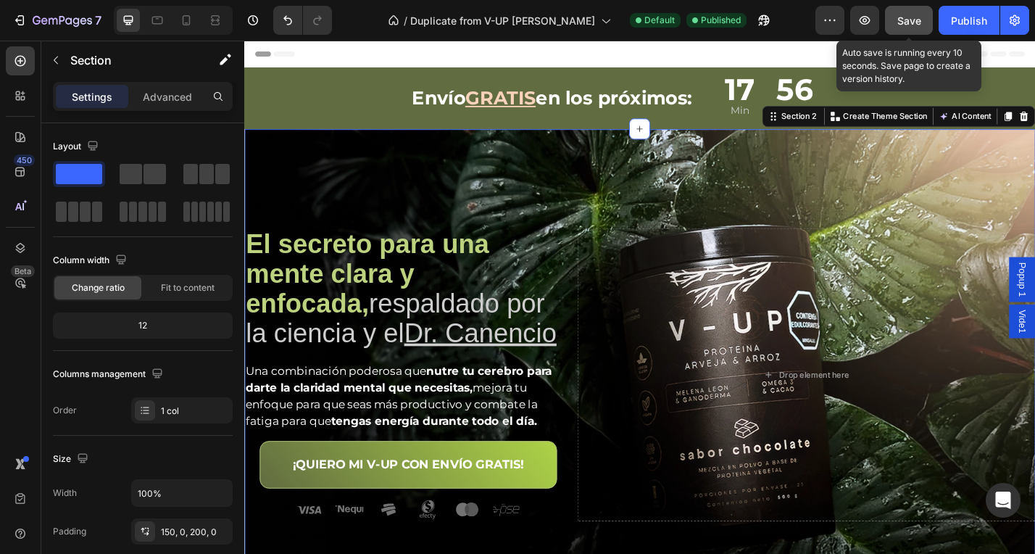
click at [913, 25] on span "Save" at bounding box center [910, 21] width 24 height 12
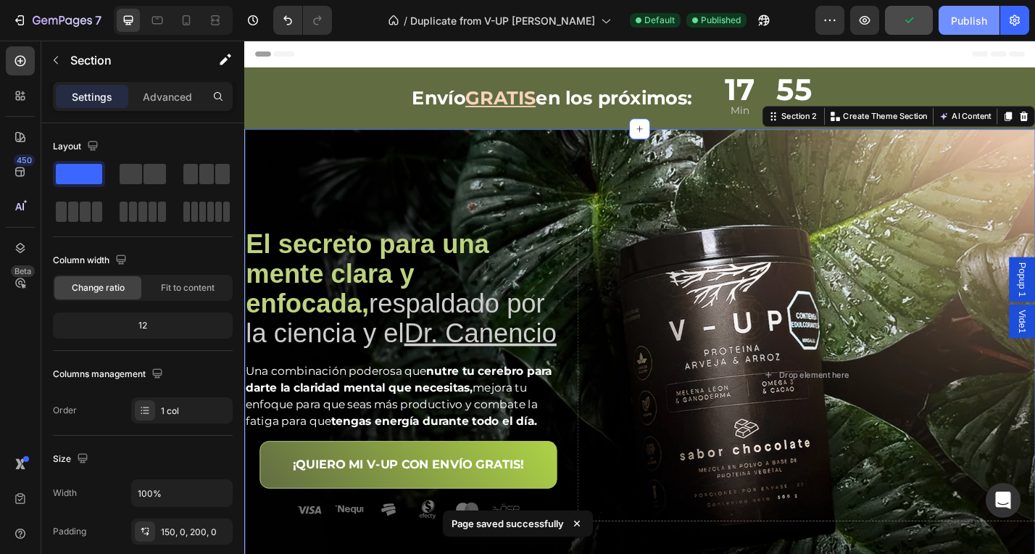
click at [968, 21] on div "Publish" at bounding box center [969, 20] width 36 height 15
